Goal: Transaction & Acquisition: Book appointment/travel/reservation

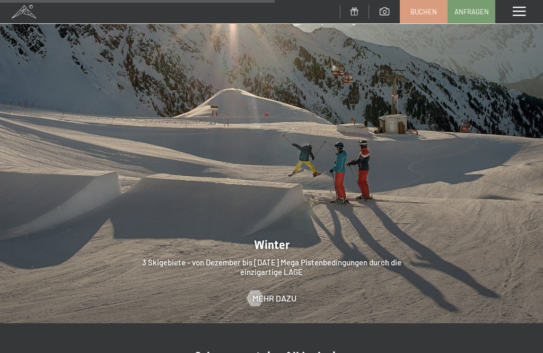
scroll to position [2559, 0]
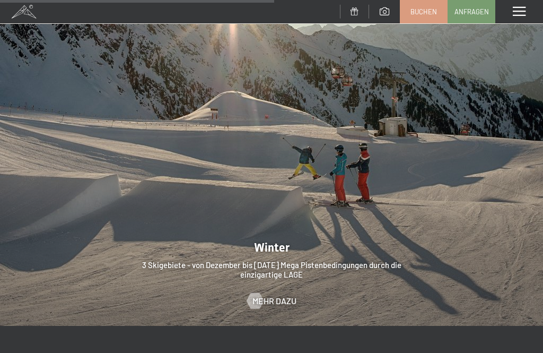
click at [432, 13] on span "Buchen" at bounding box center [424, 12] width 27 height 10
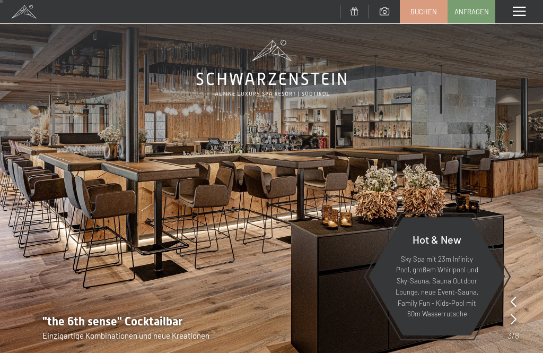
scroll to position [0, 0]
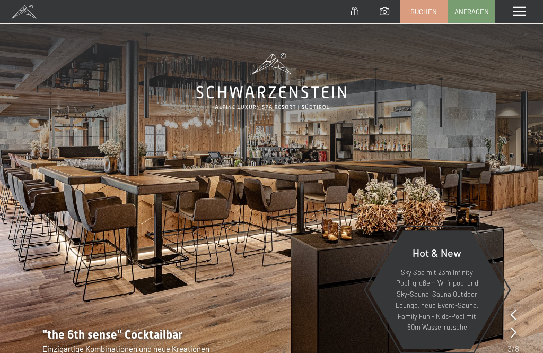
click at [523, 11] on span at bounding box center [519, 12] width 13 height 10
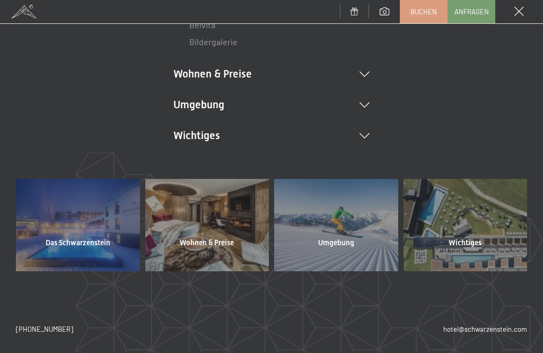
scroll to position [240, 0]
click at [346, 231] on div at bounding box center [336, 225] width 124 height 92
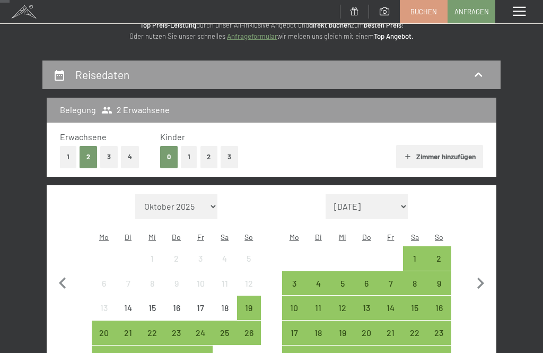
click at [485, 282] on icon "button" at bounding box center [481, 283] width 22 height 22
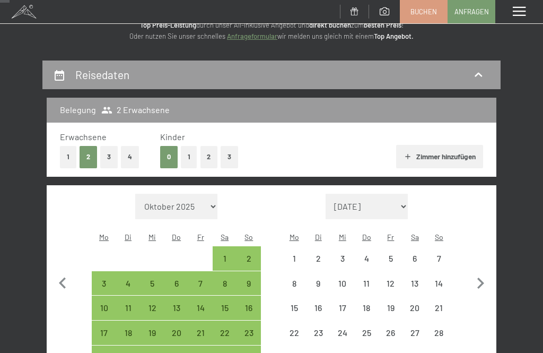
select select "2025-11-01"
select select "2025-12-01"
click at [483, 280] on icon "button" at bounding box center [481, 283] width 22 height 22
select select "2025-12-01"
select select "2026-01-01"
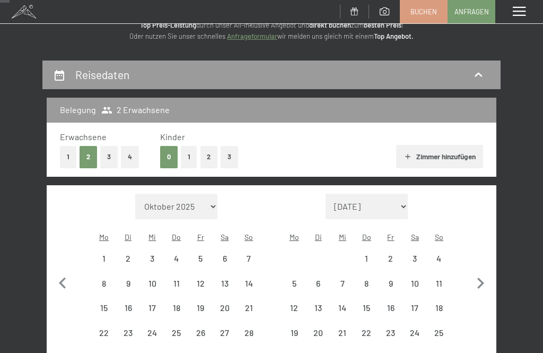
select select "2025-12-01"
select select "2026-01-01"
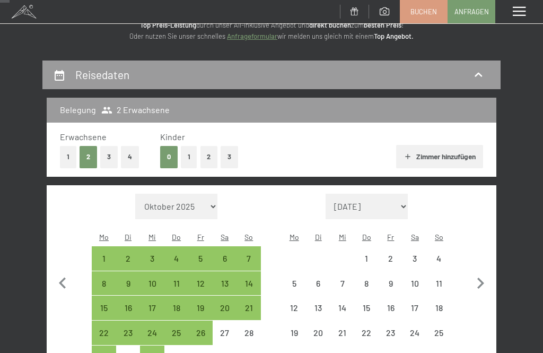
select select "2025-12-01"
select select "2026-01-01"
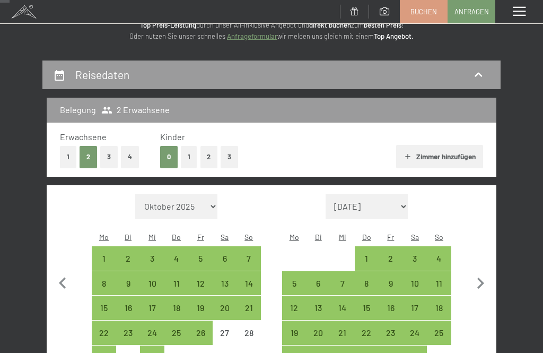
click at [486, 274] on icon "button" at bounding box center [481, 283] width 22 height 22
select select "2026-01-01"
select select "2026-02-01"
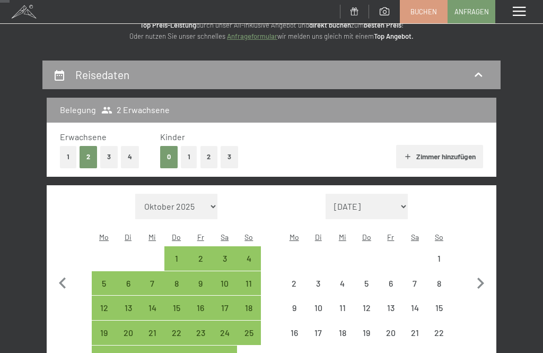
select select "2026-01-01"
select select "2026-02-01"
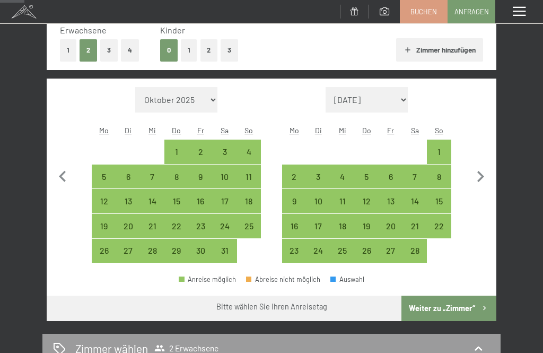
scroll to position [169, 0]
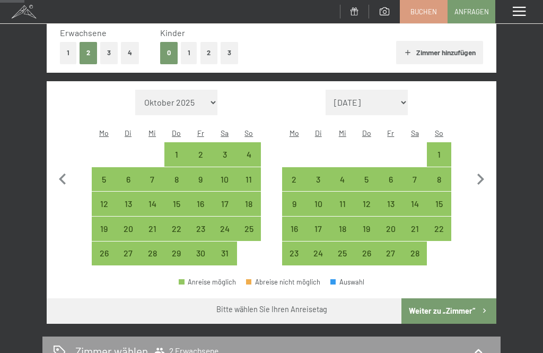
click at [231, 250] on div "31" at bounding box center [225, 260] width 22 height 22
select select "2026-01-01"
select select "2026-02-01"
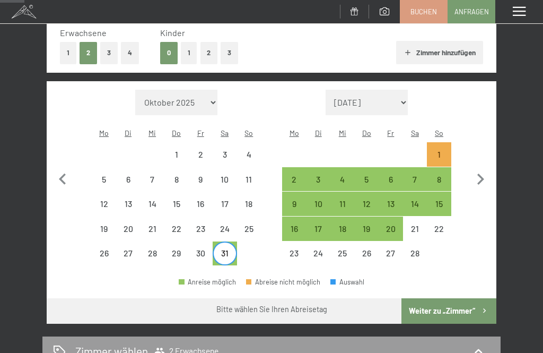
click at [421, 175] on div "7" at bounding box center [415, 186] width 22 height 22
select select "2026-01-01"
select select "2026-02-01"
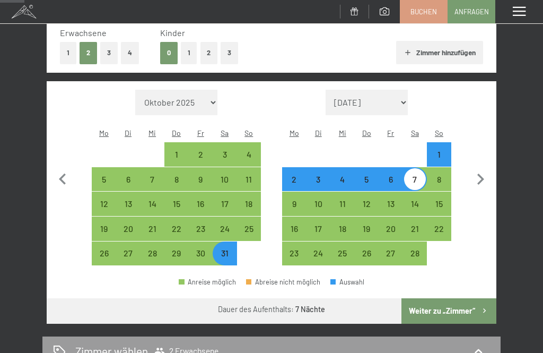
click at [453, 303] on button "Weiter zu „Zimmer“" at bounding box center [449, 310] width 95 height 25
select select "2026-01-01"
select select "2026-02-01"
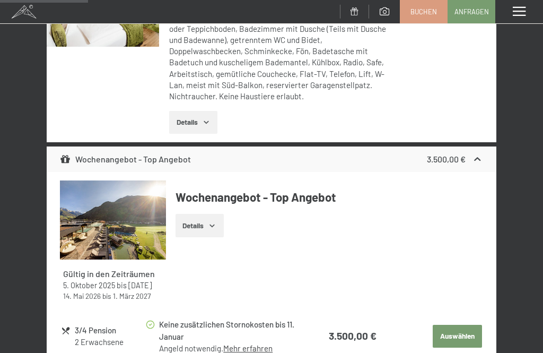
scroll to position [715, 0]
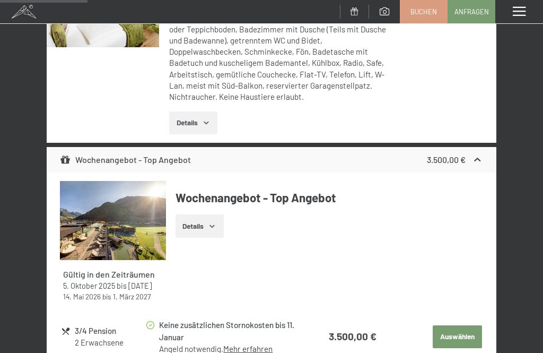
click at [216, 213] on span "Einwilligung Marketing*" at bounding box center [215, 208] width 88 height 11
click at [166, 213] on input "Einwilligung Marketing*" at bounding box center [160, 208] width 11 height 11
click at [213, 213] on span "Einwilligung Marketing*" at bounding box center [215, 208] width 88 height 11
click at [166, 213] on input "Einwilligung Marketing*" at bounding box center [160, 208] width 11 height 11
click at [214, 213] on span "Einwilligung Marketing*" at bounding box center [215, 208] width 88 height 11
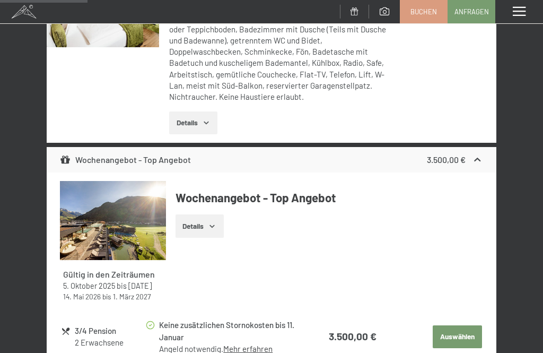
click at [166, 213] on input "Einwilligung Marketing*" at bounding box center [160, 208] width 11 height 11
click at [221, 213] on span "Einwilligung Marketing*" at bounding box center [215, 208] width 88 height 11
click at [166, 213] on input "Einwilligung Marketing*" at bounding box center [160, 208] width 11 height 11
checkbox input "false"
click at [215, 231] on button "Details" at bounding box center [200, 225] width 48 height 23
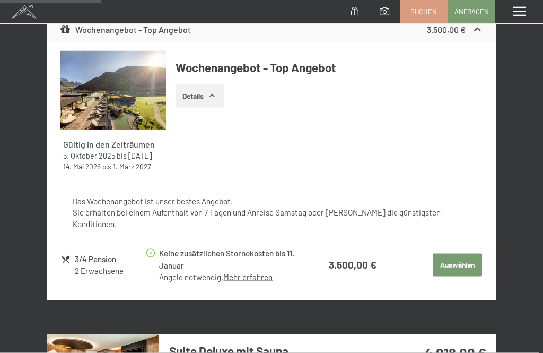
scroll to position [846, 0]
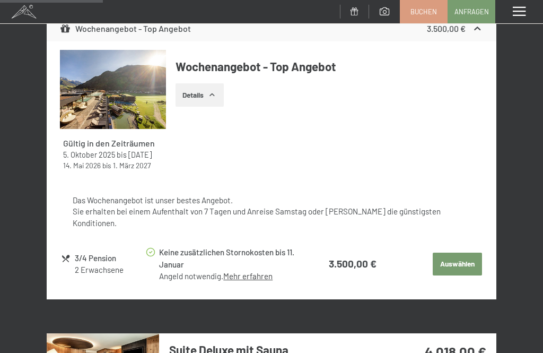
click at [461, 270] on button "Auswählen" at bounding box center [457, 264] width 49 height 23
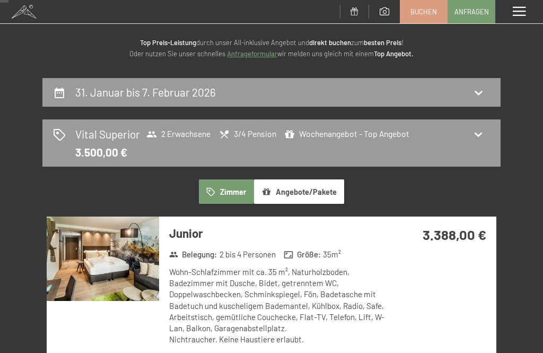
scroll to position [0, 0]
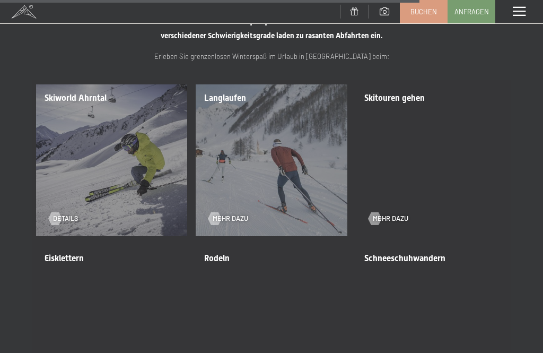
scroll to position [2108, 0]
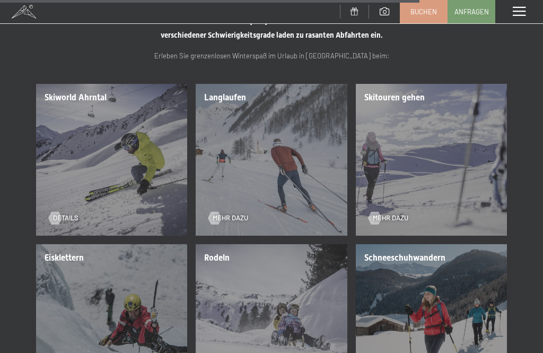
click at [105, 124] on div "Skiworld Ahrntal Details" at bounding box center [112, 160] width 160 height 160
click at [59, 212] on div at bounding box center [54, 218] width 7 height 13
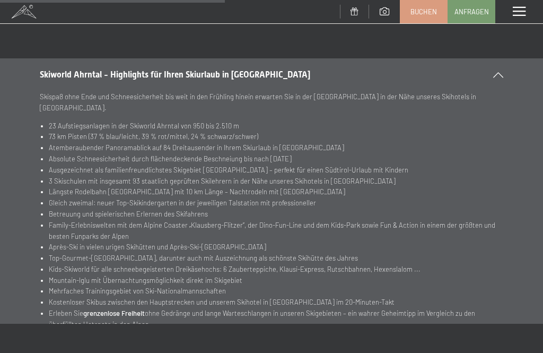
scroll to position [1180, 0]
